Goal: Task Accomplishment & Management: Manage account settings

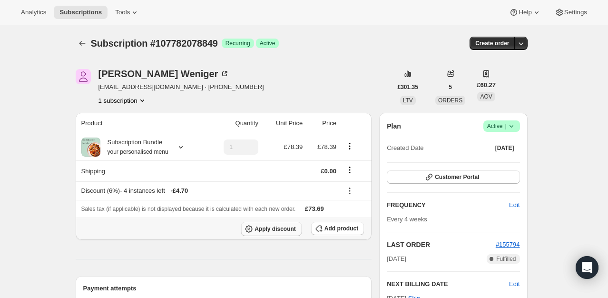
click at [276, 231] on span "Apply discount" at bounding box center [274, 229] width 41 height 8
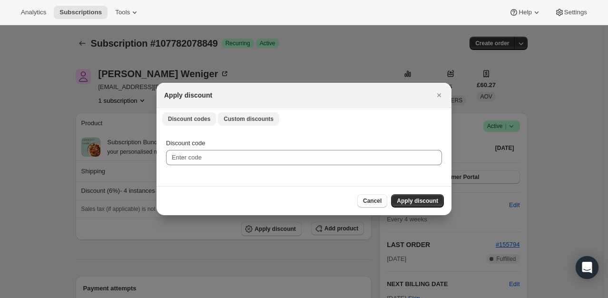
click at [224, 116] on span "Custom discounts" at bounding box center [249, 119] width 50 height 8
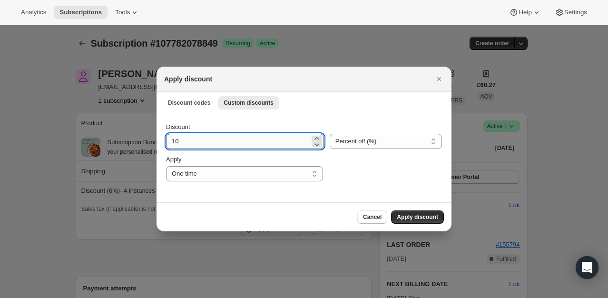
click at [200, 146] on input "10" at bounding box center [238, 141] width 144 height 15
type input "100"
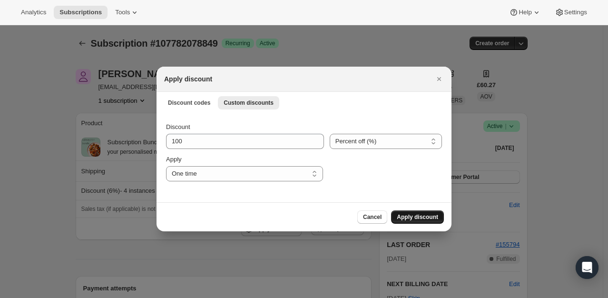
click at [429, 220] on span "Apply discount" at bounding box center [417, 217] width 41 height 8
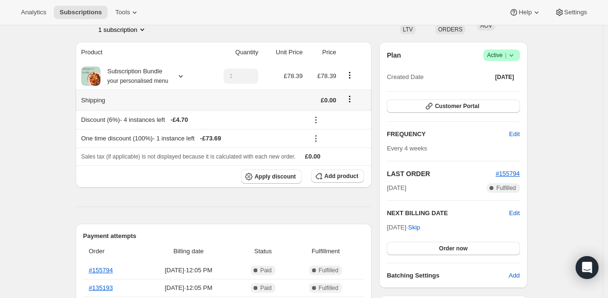
scroll to position [95, 0]
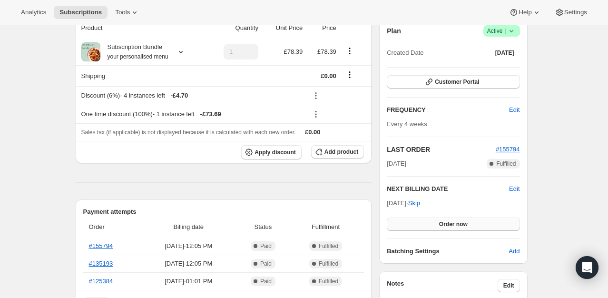
click at [446, 225] on span "Order now" at bounding box center [453, 224] width 29 height 8
click at [446, 225] on span "Click to confirm" at bounding box center [452, 224] width 43 height 8
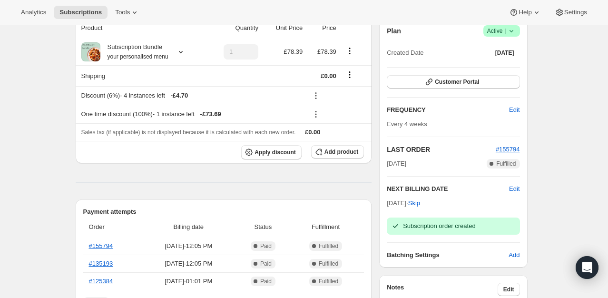
click at [260, 182] on hr at bounding box center [224, 182] width 296 height 0
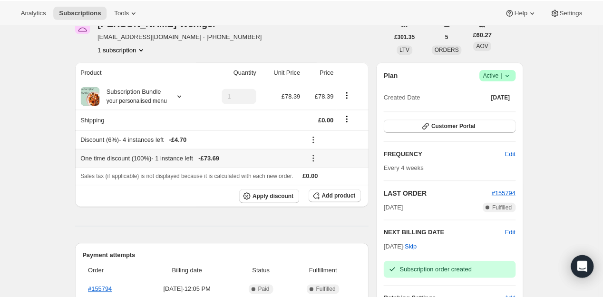
scroll to position [0, 0]
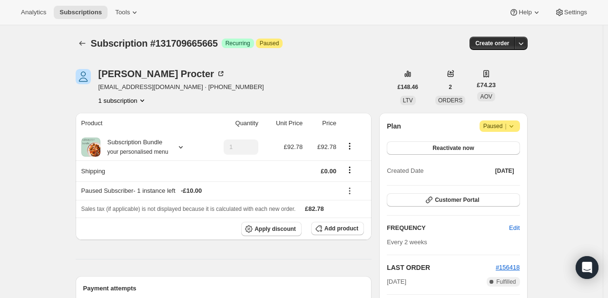
click at [511, 125] on icon at bounding box center [512, 126] width 10 height 10
click at [508, 146] on span "Cancel subscription" at bounding box center [503, 144] width 54 height 7
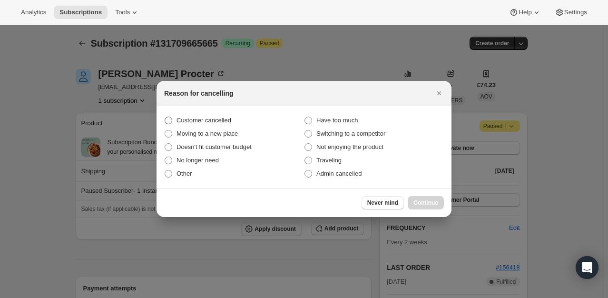
click at [175, 115] on label "Customer cancelled" at bounding box center [234, 120] width 140 height 13
click at [165, 117] on input "Customer cancelled" at bounding box center [165, 117] width 0 height 0
radio input "true"
click at [419, 200] on span "Continue" at bounding box center [425, 203] width 25 height 8
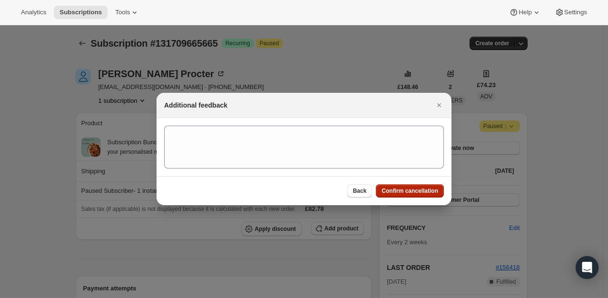
click at [430, 192] on span "Confirm cancellation" at bounding box center [409, 191] width 57 height 8
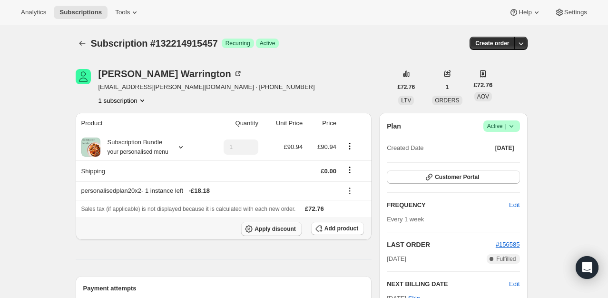
click at [285, 229] on span "Apply discount" at bounding box center [274, 229] width 41 height 8
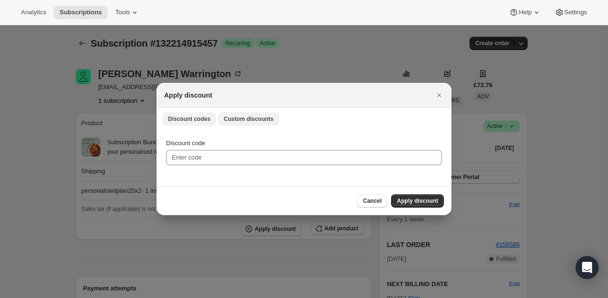
click at [243, 112] on button "Custom discounts" at bounding box center [248, 118] width 61 height 13
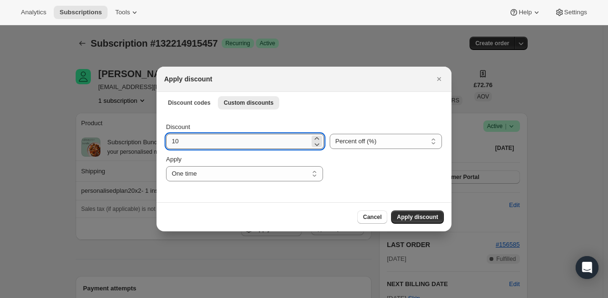
click at [223, 143] on input "10" at bounding box center [238, 141] width 144 height 15
drag, startPoint x: 223, startPoint y: 143, endPoint x: 148, endPoint y: 142, distance: 74.7
type input "30"
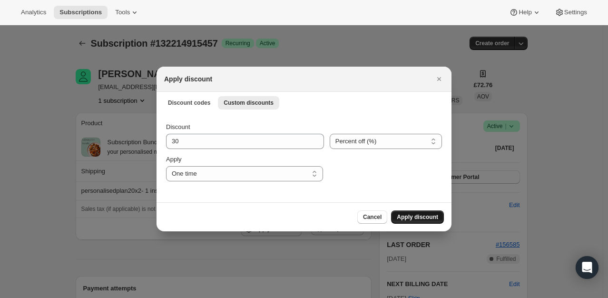
click at [419, 218] on span "Apply discount" at bounding box center [417, 217] width 41 height 8
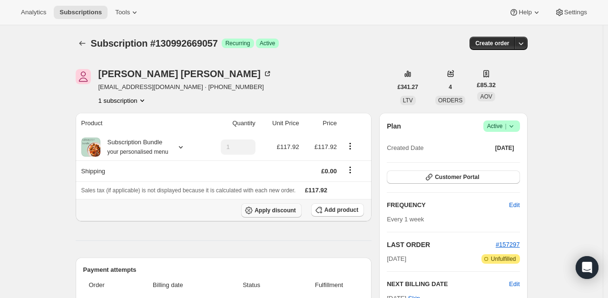
click at [282, 212] on span "Apply discount" at bounding box center [274, 210] width 41 height 8
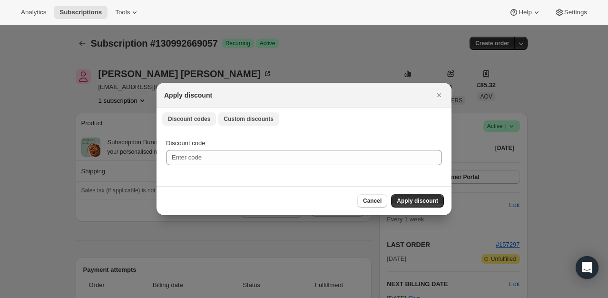
click at [235, 122] on span "Custom discounts" at bounding box center [249, 119] width 50 height 8
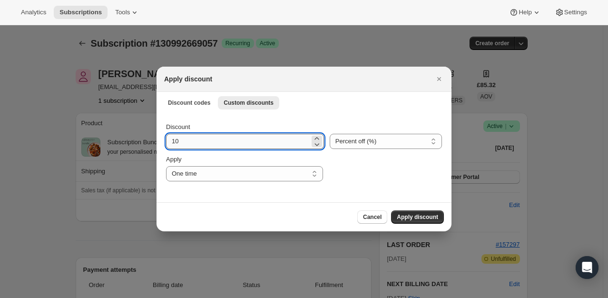
click at [205, 142] on input "10" at bounding box center [238, 141] width 144 height 15
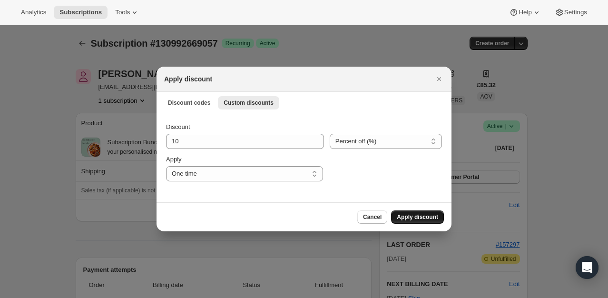
click at [403, 219] on span "Apply discount" at bounding box center [417, 217] width 41 height 8
